Goal: Information Seeking & Learning: Learn about a topic

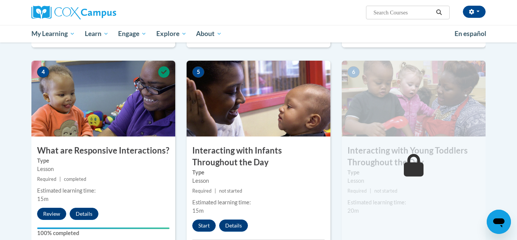
scroll to position [355, 0]
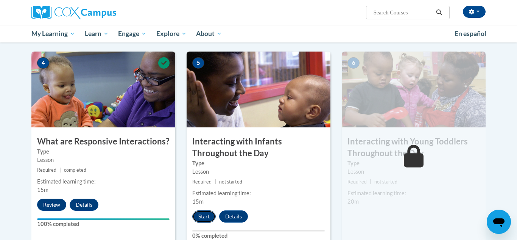
click at [204, 210] on button "Start" at bounding box center [203, 216] width 23 height 12
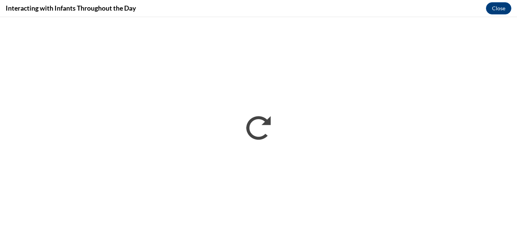
scroll to position [0, 0]
click at [502, 9] on button "Close" at bounding box center [498, 8] width 25 height 12
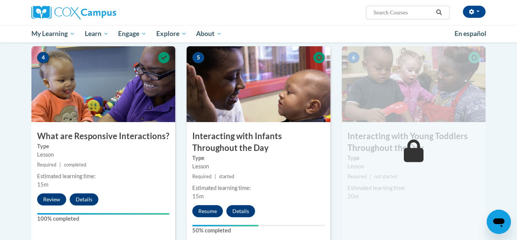
scroll to position [393, 0]
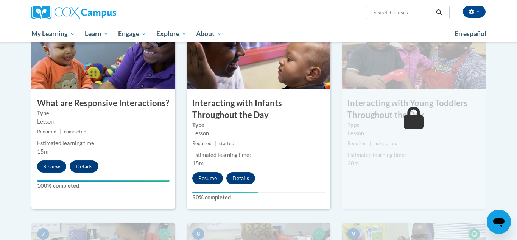
click at [437, 153] on div "Estimated learning time: 20m" at bounding box center [414, 159] width 144 height 17
click at [204, 172] on button "Resume" at bounding box center [207, 178] width 31 height 12
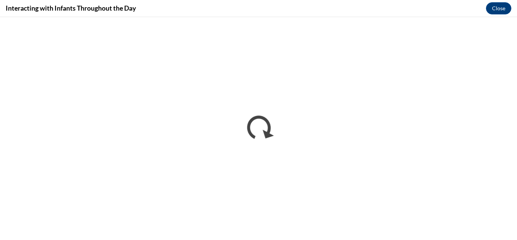
scroll to position [0, 0]
click at [501, 9] on button "Close" at bounding box center [498, 8] width 25 height 12
